Goal: Task Accomplishment & Management: Manage account settings

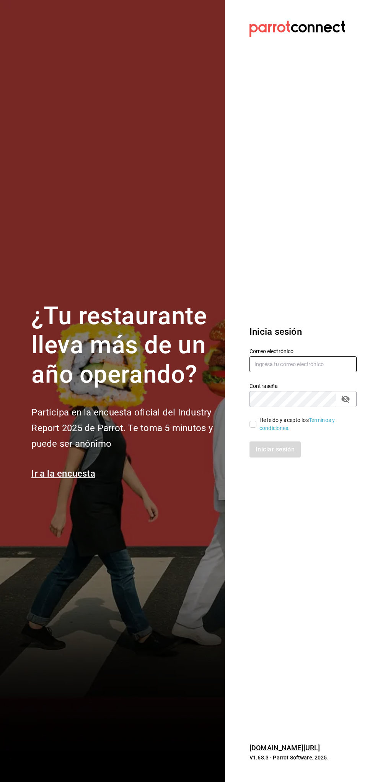
click at [313, 362] on input "text" at bounding box center [302, 364] width 107 height 16
type input "viany_cr@hotmail.com"
click at [254, 421] on input "He leído y acepto los Términos y condiciones." at bounding box center [252, 424] width 7 height 7
checkbox input "true"
click at [271, 450] on button "Iniciar sesión" at bounding box center [275, 449] width 52 height 16
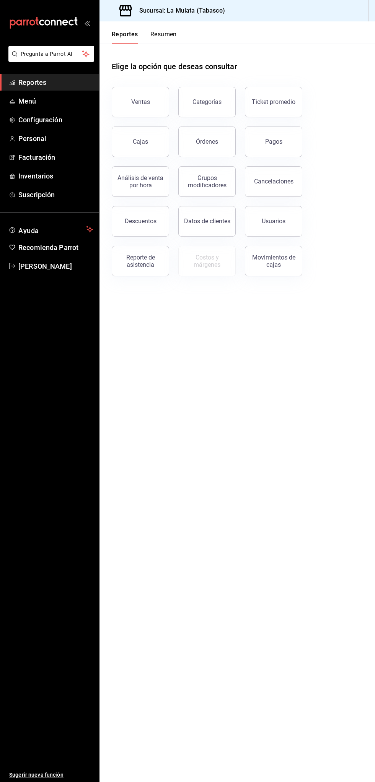
click at [174, 42] on button "Resumen" at bounding box center [163, 37] width 26 height 13
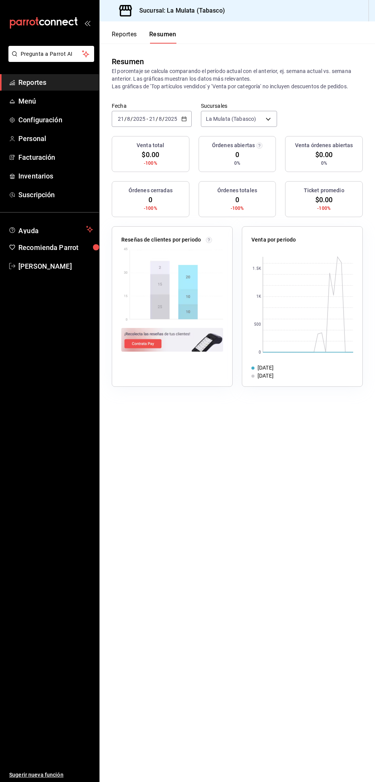
click at [159, 118] on input "8" at bounding box center [160, 119] width 4 height 6
click at [150, 191] on span "Mes actual" at bounding box center [147, 194] width 59 height 8
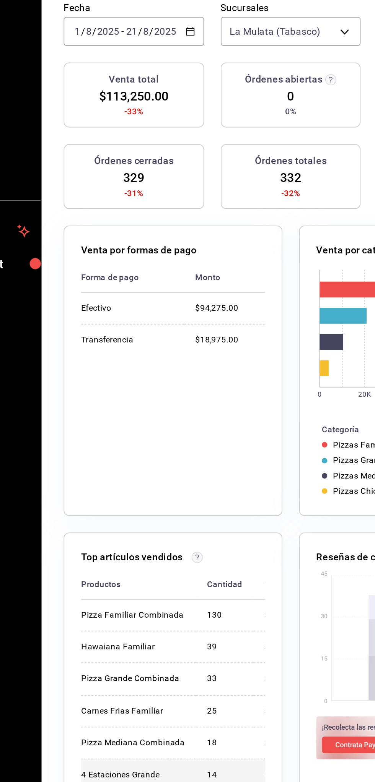
click at [189, 521] on td "14" at bounding box center [201, 530] width 32 height 18
